Goal: Information Seeking & Learning: Check status

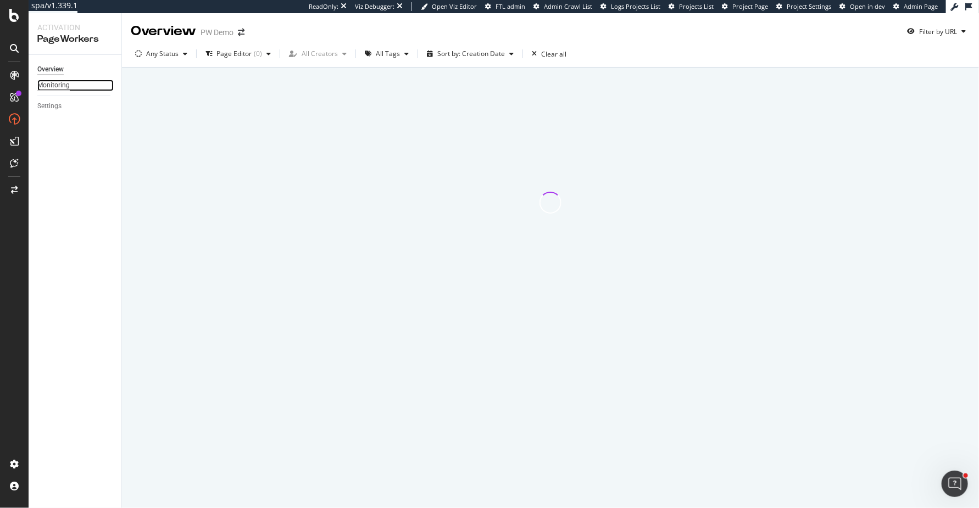
click at [47, 84] on div "Monitoring" at bounding box center [53, 86] width 32 height 12
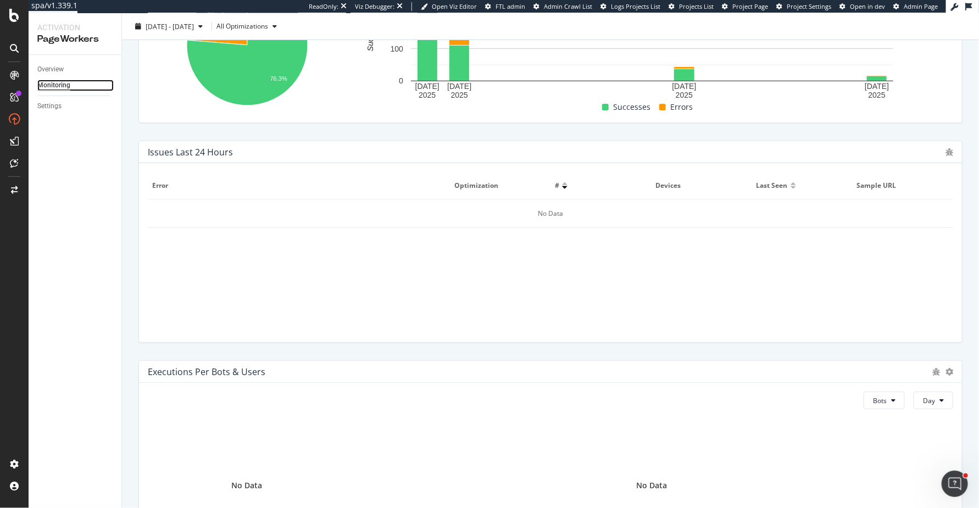
scroll to position [275, 0]
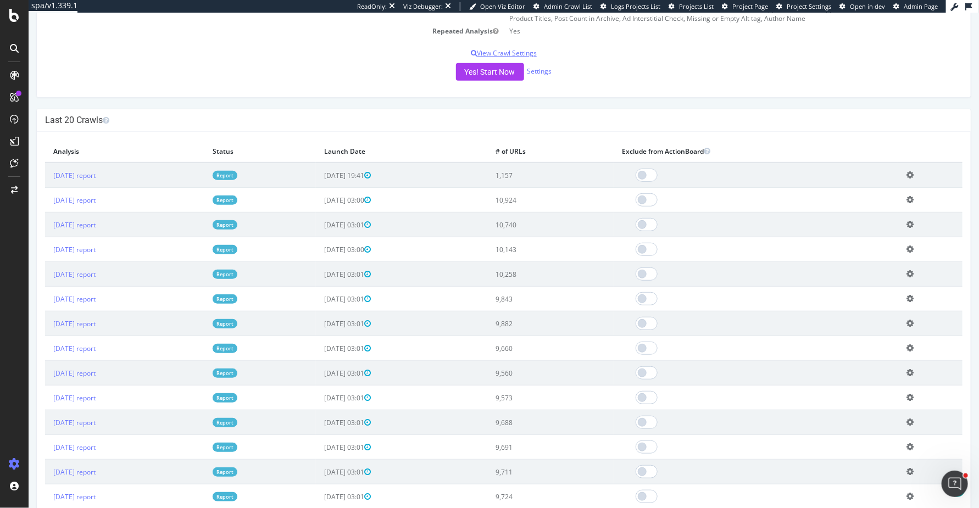
scroll to position [248, 0]
click at [552, 179] on td "1,157" at bounding box center [550, 174] width 126 height 25
click at [421, 150] on th "Launch Date" at bounding box center [400, 150] width 171 height 23
click at [370, 176] on span "2025-10-09 19:41" at bounding box center [347, 174] width 47 height 9
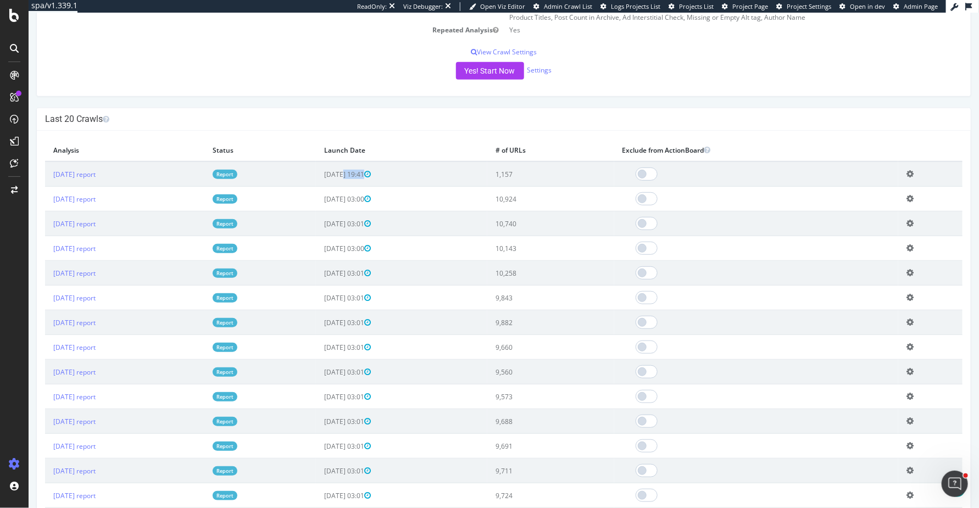
click at [370, 176] on span "2025-10-09 19:41" at bounding box center [347, 174] width 47 height 9
click at [468, 175] on td "2025-10-09 19:41" at bounding box center [400, 174] width 171 height 25
click at [554, 202] on td "10,924" at bounding box center [550, 199] width 126 height 25
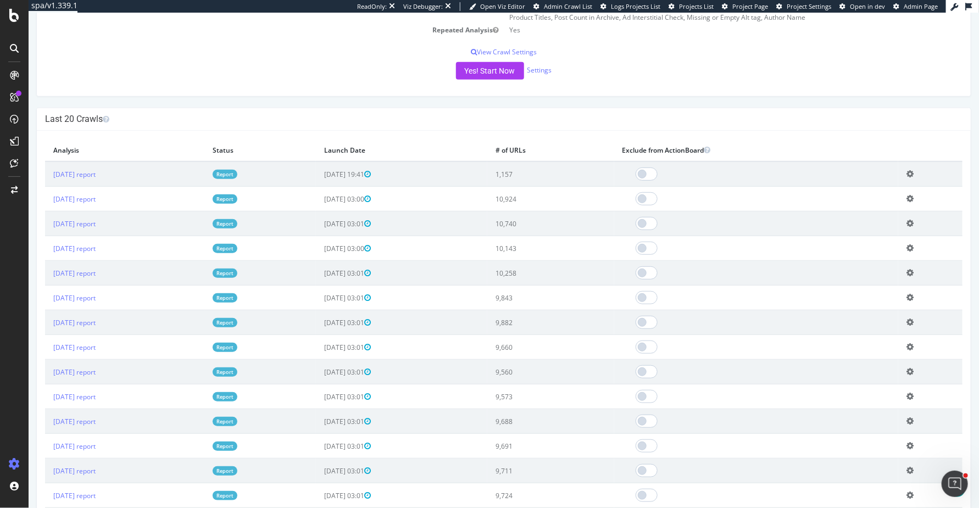
click at [556, 278] on td "10,258" at bounding box center [550, 273] width 126 height 25
click at [558, 197] on td "10,924" at bounding box center [550, 199] width 126 height 25
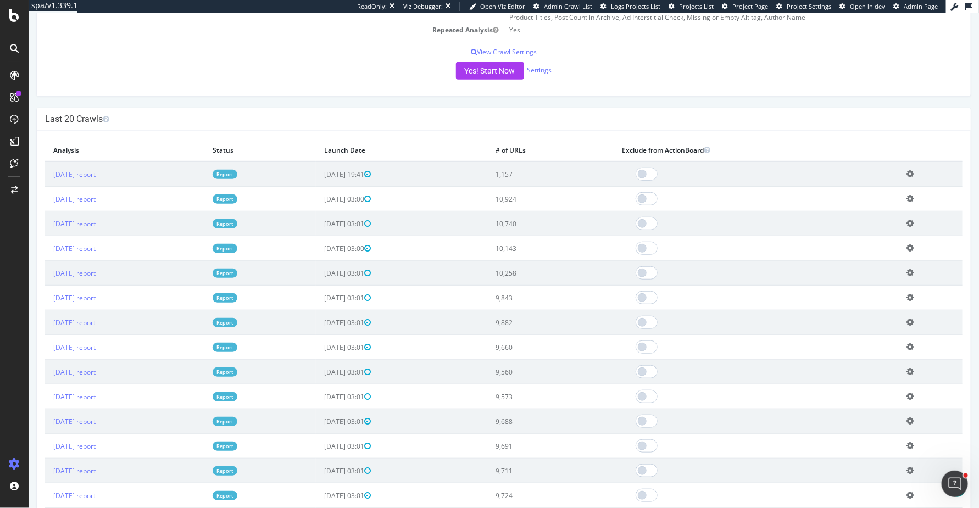
click at [558, 197] on td "10,924" at bounding box center [550, 199] width 126 height 25
drag, startPoint x: 541, startPoint y: 172, endPoint x: 564, endPoint y: 172, distance: 22.5
click at [564, 172] on td "1,157" at bounding box center [550, 174] width 126 height 25
click at [834, 203] on div at bounding box center [756, 198] width 268 height 13
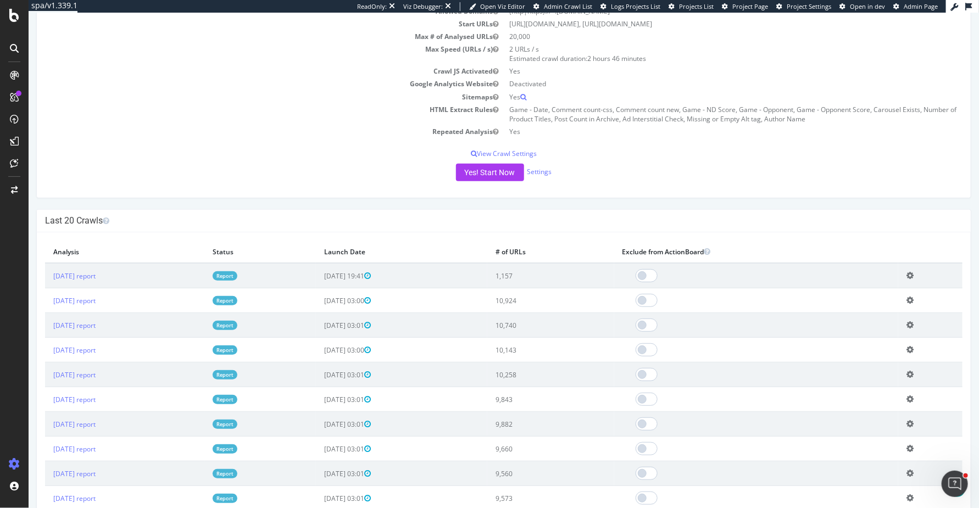
scroll to position [0, 0]
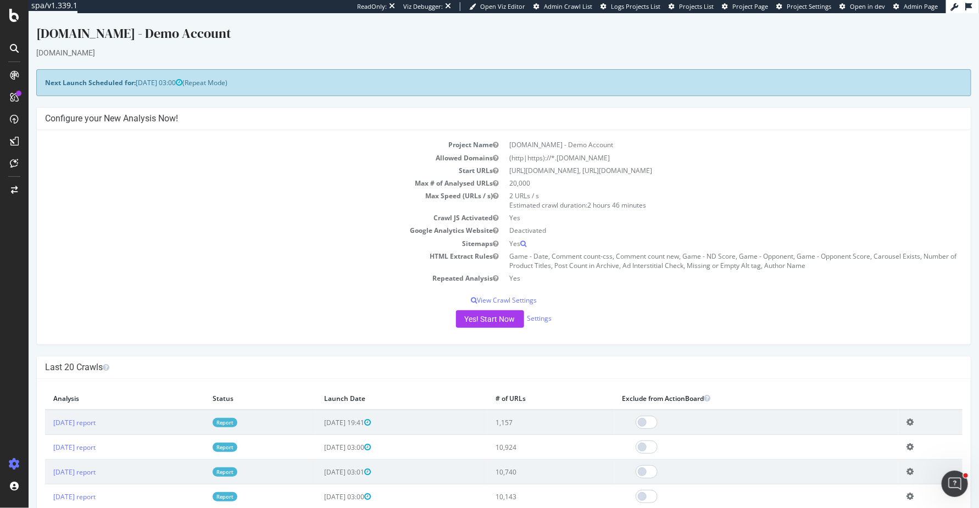
click at [841, 368] on h4 "Last 20 Crawls" at bounding box center [504, 367] width 918 height 11
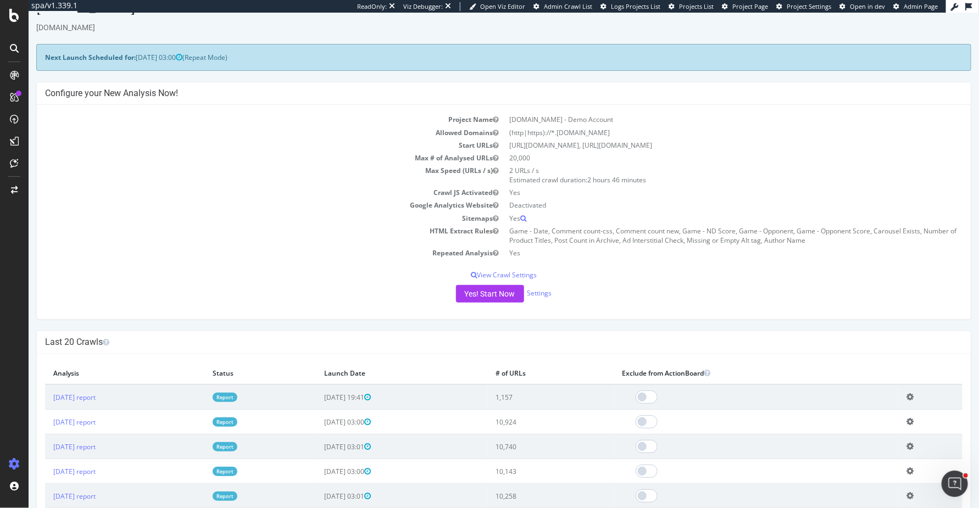
scroll to position [43, 0]
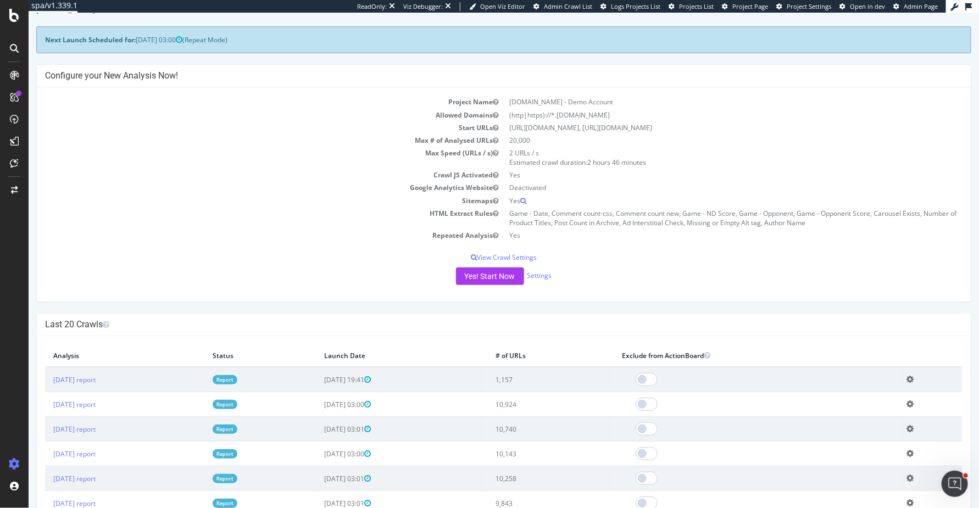
click at [913, 377] on icon at bounding box center [909, 379] width 7 height 8
click at [754, 325] on h4 "Last 20 Crawls" at bounding box center [504, 324] width 918 height 11
click at [536, 276] on link "Settings" at bounding box center [539, 275] width 25 height 9
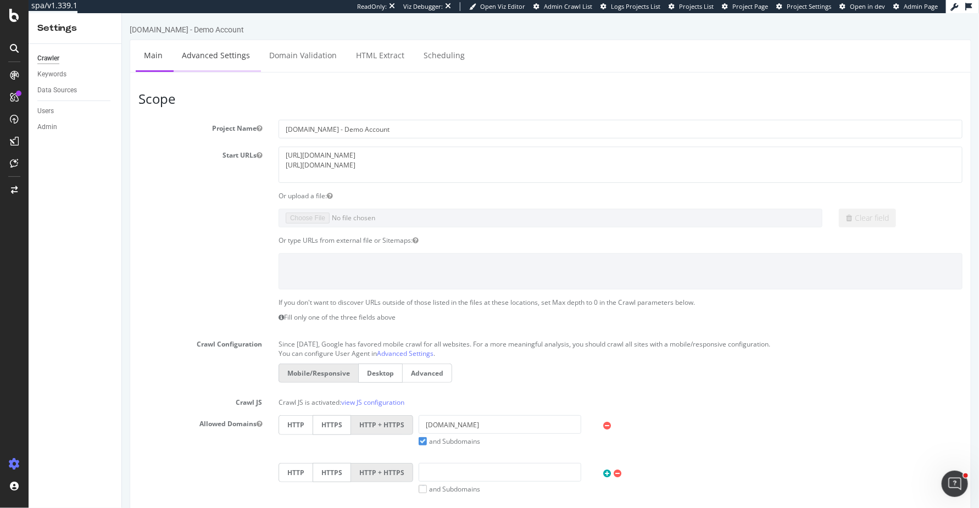
click at [192, 53] on link "Advanced Settings" at bounding box center [215, 55] width 85 height 30
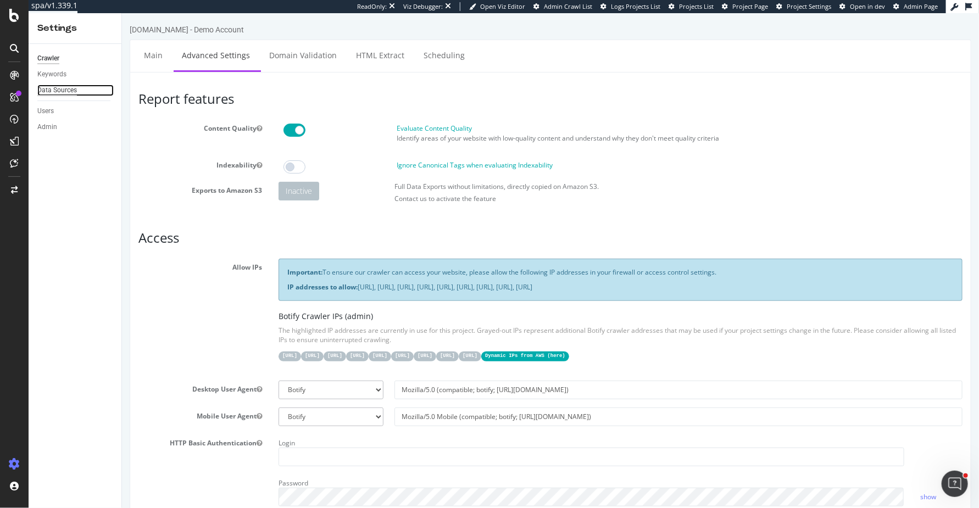
click at [65, 89] on div "Data Sources" at bounding box center [57, 91] width 40 height 12
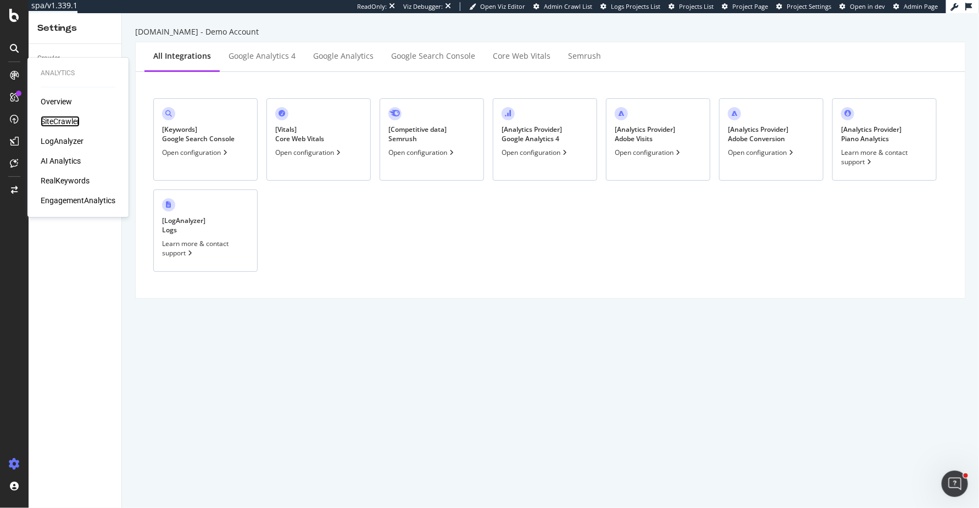
click at [71, 120] on div "SiteCrawler" at bounding box center [60, 121] width 39 height 11
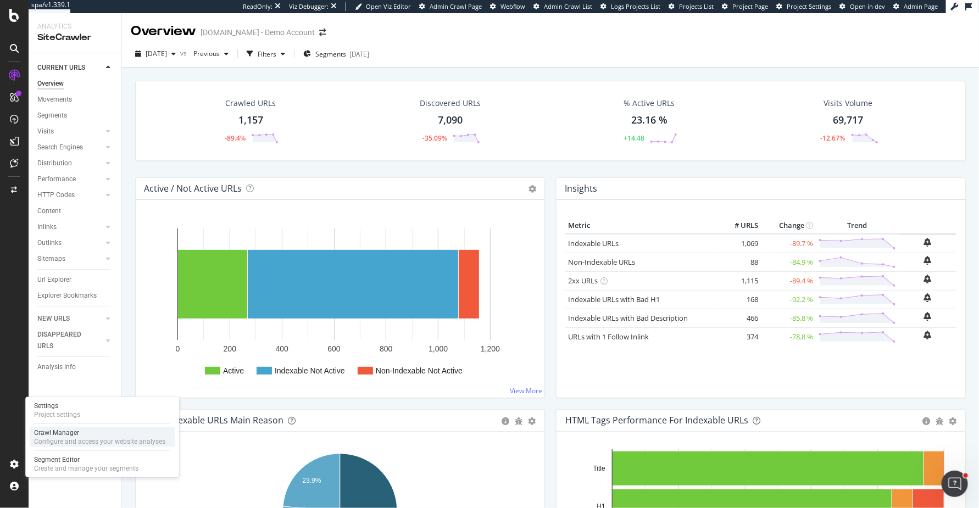
click at [90, 435] on div "Crawl Manager" at bounding box center [99, 433] width 131 height 9
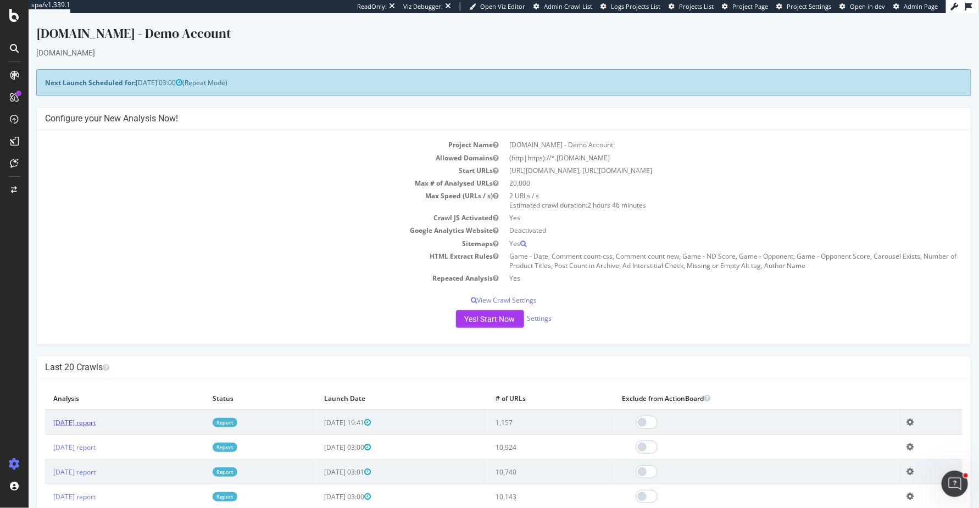
click at [95, 419] on link "2025 Oct. 9th report" at bounding box center [74, 422] width 42 height 9
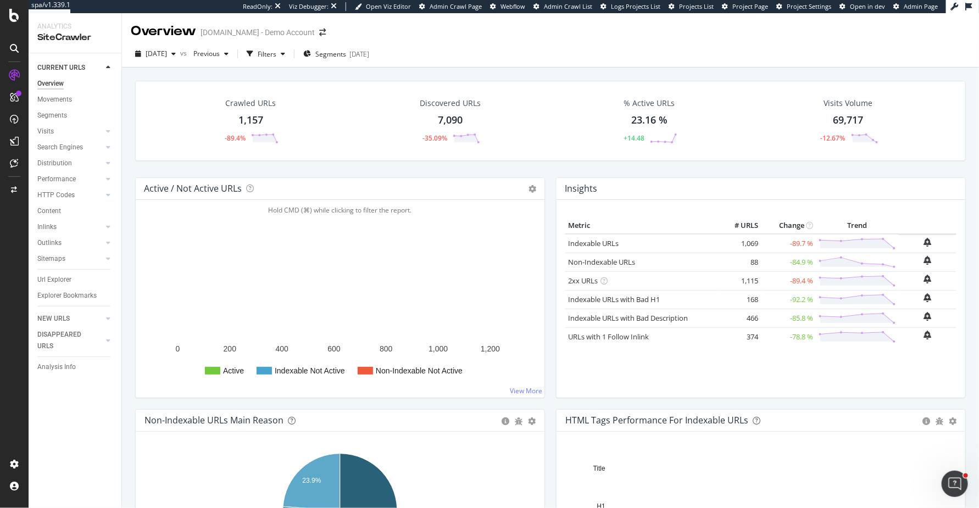
scroll to position [276, 0]
